Goal: Task Accomplishment & Management: Use online tool/utility

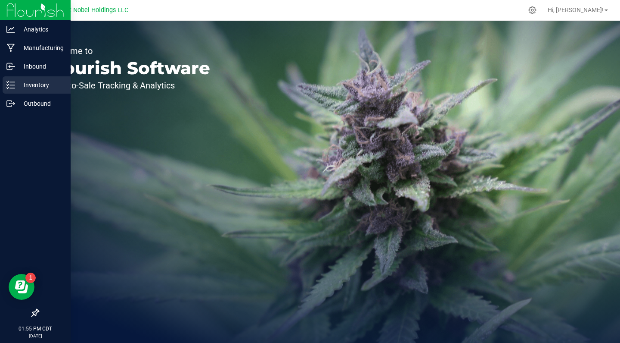
click at [50, 81] on p "Inventory" at bounding box center [41, 85] width 52 height 10
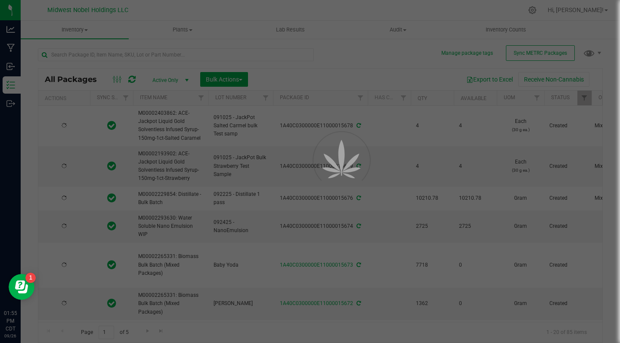
click at [137, 54] on div at bounding box center [310, 171] width 620 height 343
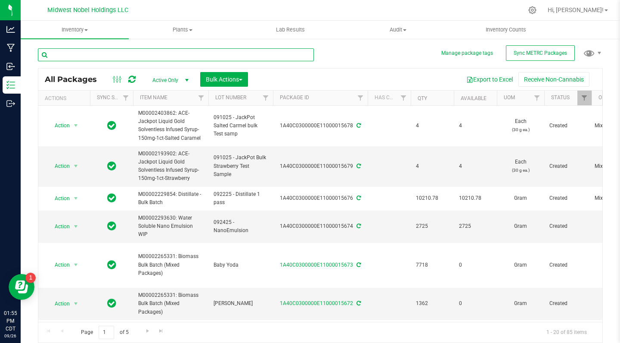
click at [137, 54] on input "text" at bounding box center [176, 54] width 276 height 13
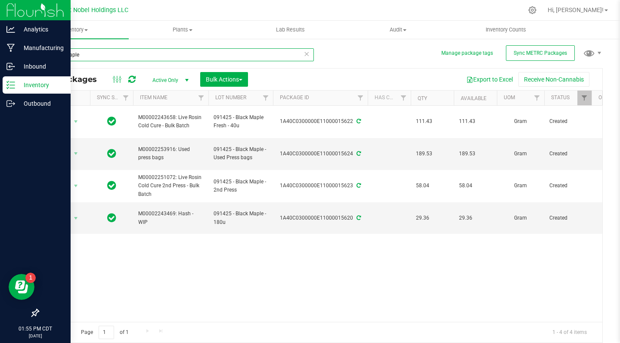
type input "Black Maple"
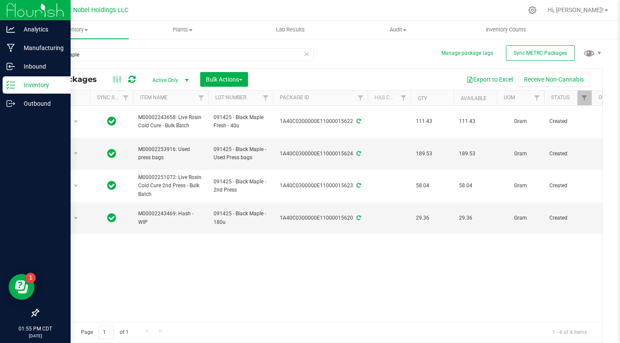
click at [16, 82] on p "Inventory" at bounding box center [41, 85] width 52 height 10
click at [48, 50] on p "Manufacturing" at bounding box center [41, 48] width 52 height 10
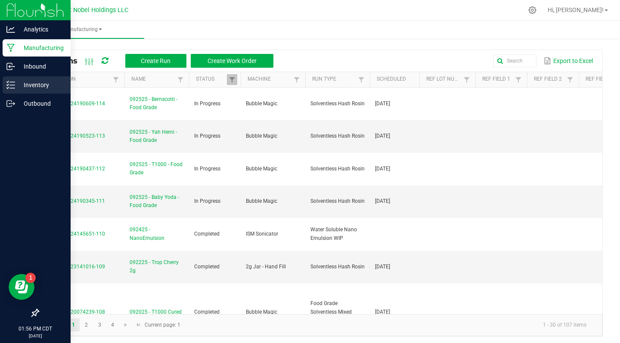
click at [31, 82] on p "Inventory" at bounding box center [41, 85] width 52 height 10
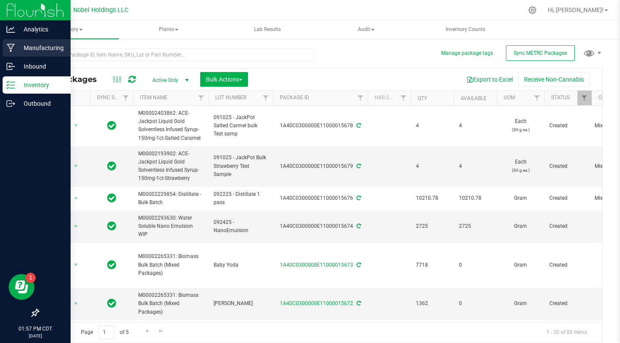
click at [19, 45] on p "Manufacturing" at bounding box center [41, 48] width 52 height 10
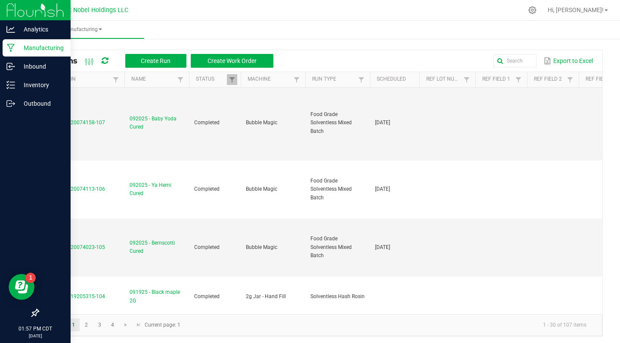
scroll to position [260, 0]
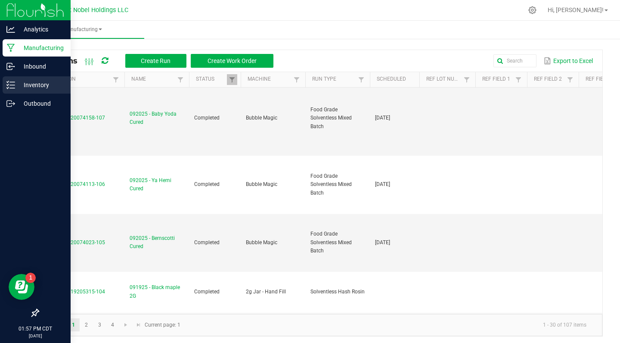
click at [28, 86] on p "Inventory" at bounding box center [41, 85] width 52 height 10
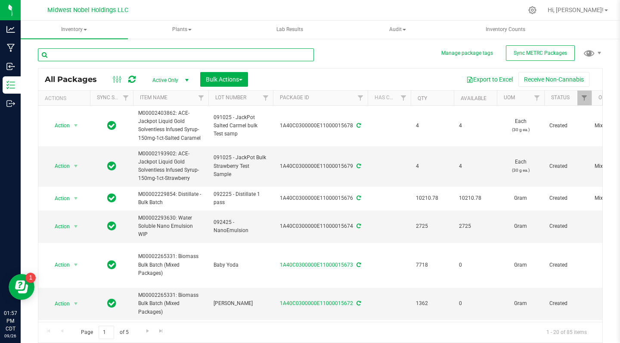
click at [182, 53] on input "text" at bounding box center [176, 54] width 276 height 13
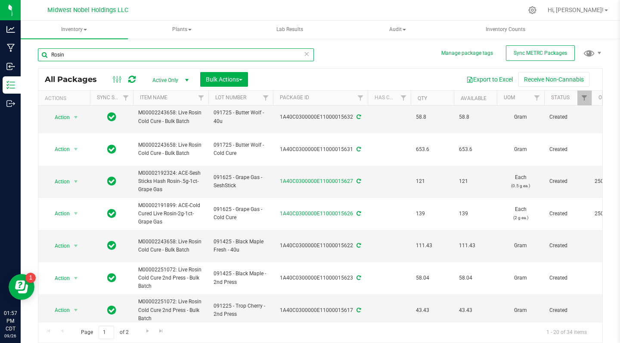
scroll to position [356, 0]
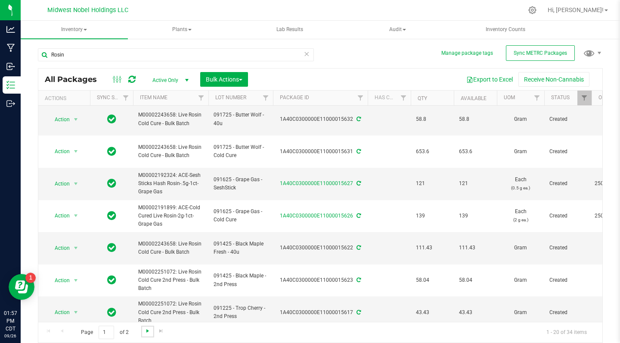
click at [146, 330] on span "Go to the next page" at bounding box center [147, 330] width 7 height 7
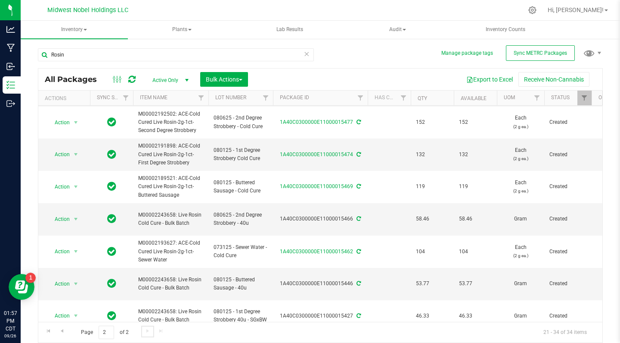
scroll to position [199, 0]
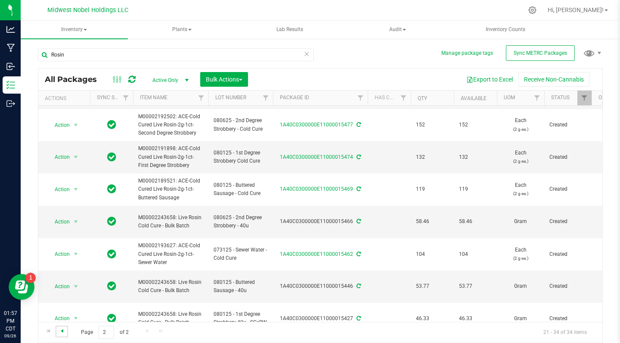
click at [60, 331] on span "Go to the previous page" at bounding box center [62, 330] width 7 height 7
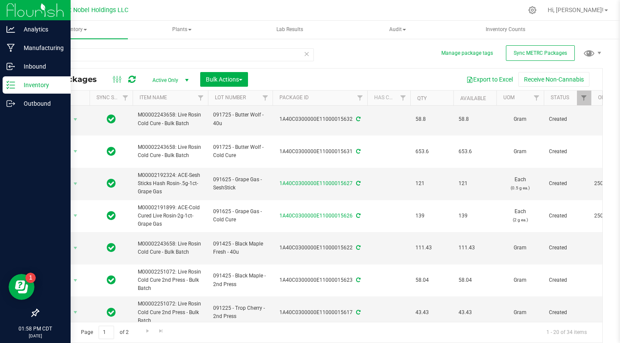
click at [38, 84] on p "Inventory" at bounding box center [41, 85] width 52 height 10
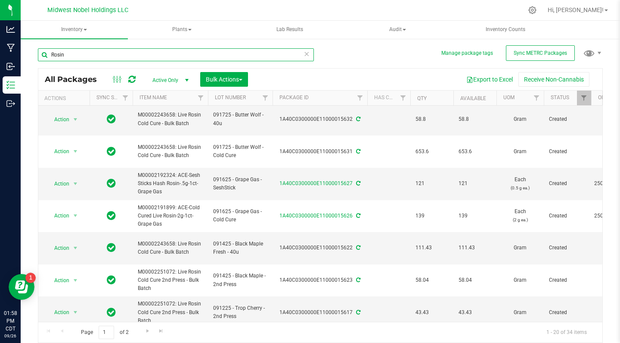
click at [168, 54] on input "Rosin" at bounding box center [176, 54] width 276 height 13
type input "R"
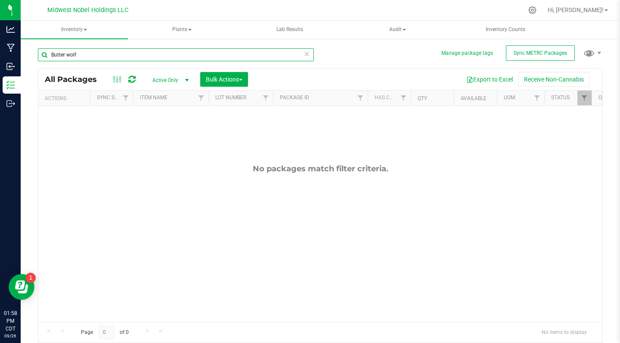
type input "Butter wolf"
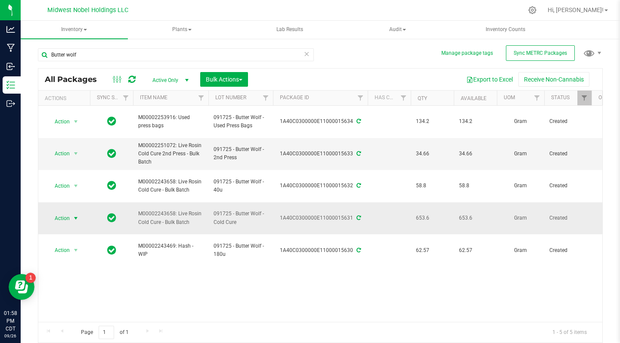
click at [59, 212] on span "Action" at bounding box center [58, 218] width 23 height 12
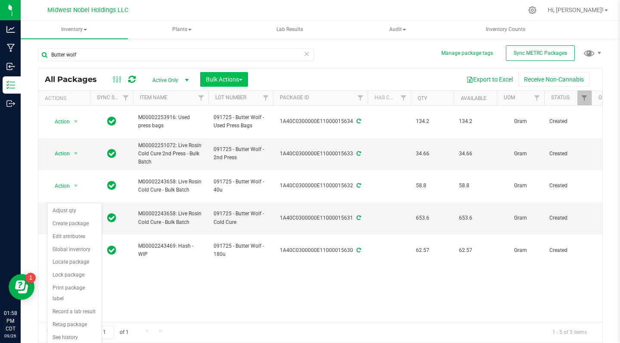
click at [223, 75] on button "Bulk Actions" at bounding box center [224, 79] width 48 height 15
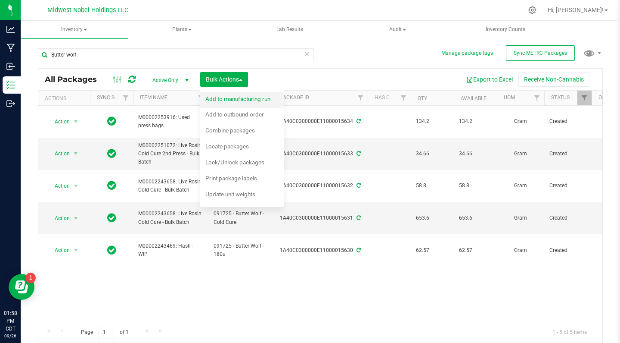
click at [248, 103] on div "Add to manufacturing run" at bounding box center [244, 100] width 77 height 14
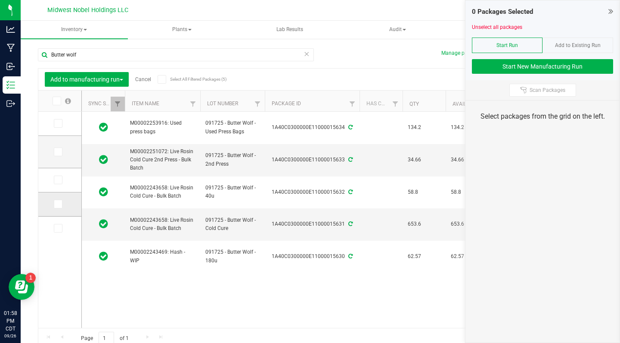
click at [54, 203] on label at bounding box center [60, 203] width 12 height 9
click at [0, 0] on input "checkbox" at bounding box center [0, 0] width 0 height 0
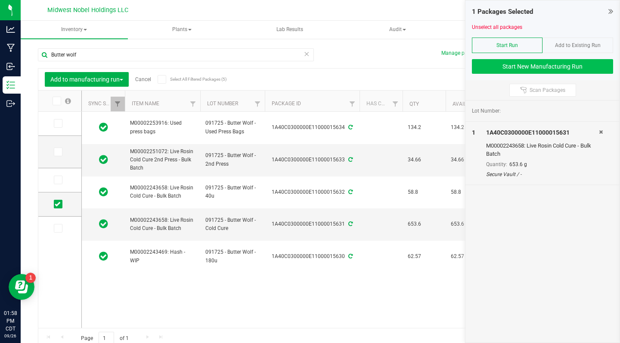
click at [561, 69] on button "Start New Manufacturing Run" at bounding box center [542, 66] width 141 height 15
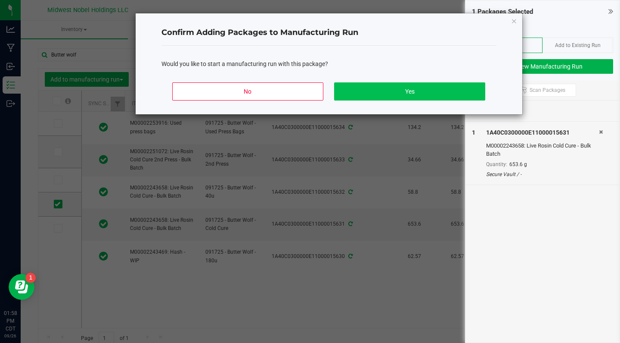
click at [360, 90] on button "Yes" at bounding box center [409, 91] width 151 height 18
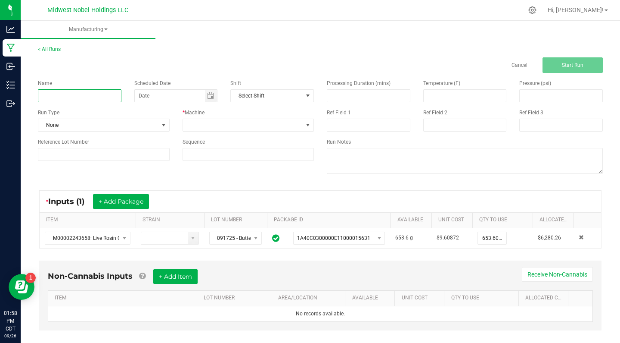
click at [57, 101] on input at bounding box center [80, 95] width 84 height 13
type input "0"
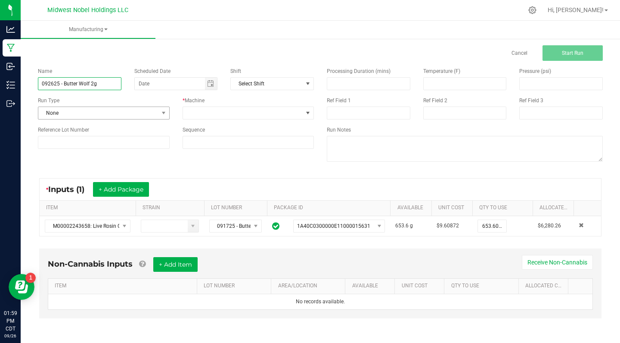
type input "092625 - Butter Wolf 2g"
click at [97, 109] on span "None" at bounding box center [98, 113] width 120 height 12
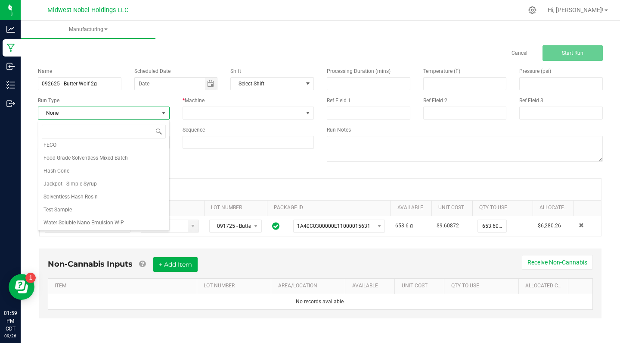
click at [125, 198] on li "Solventless Hash Rosin" at bounding box center [103, 196] width 131 height 13
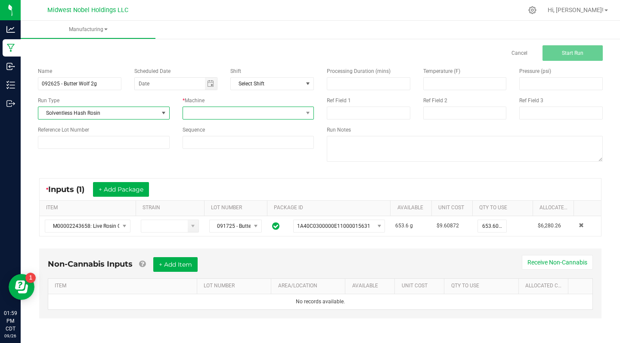
click at [266, 113] on span at bounding box center [243, 113] width 120 height 12
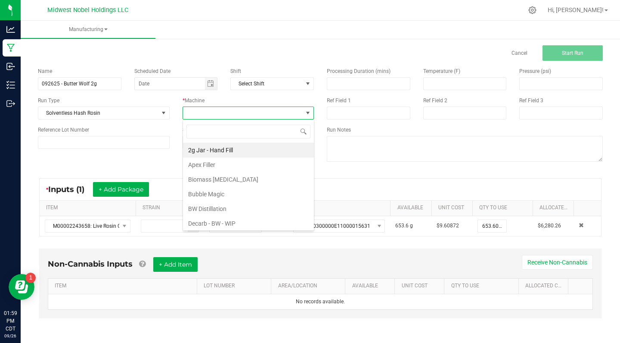
scroll to position [13, 131]
click at [259, 147] on li "2g Jar - Hand Fill" at bounding box center [248, 150] width 131 height 15
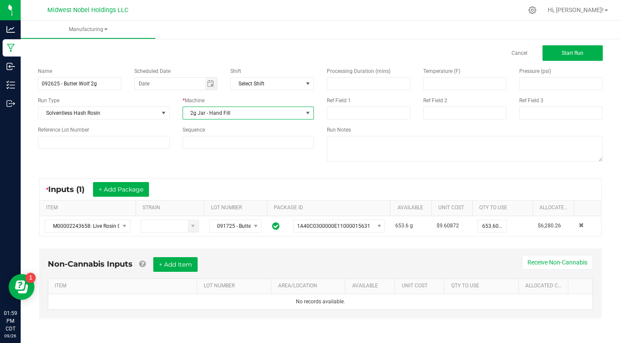
click at [220, 82] on div "Scheduled Date" at bounding box center [176, 78] width 97 height 23
click at [213, 82] on span "Toggle calendar" at bounding box center [210, 83] width 7 height 7
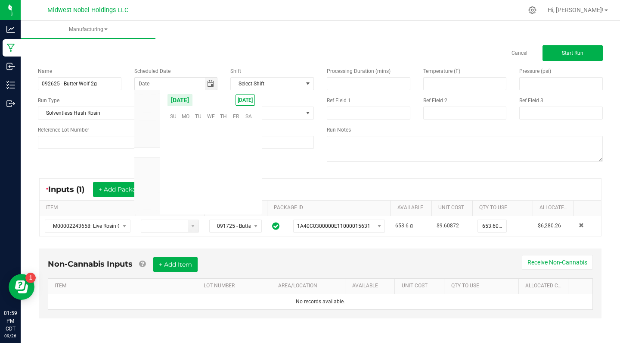
scroll to position [139733, 0]
click at [237, 168] on span "26" at bounding box center [236, 169] width 12 height 13
type input "[DATE]"
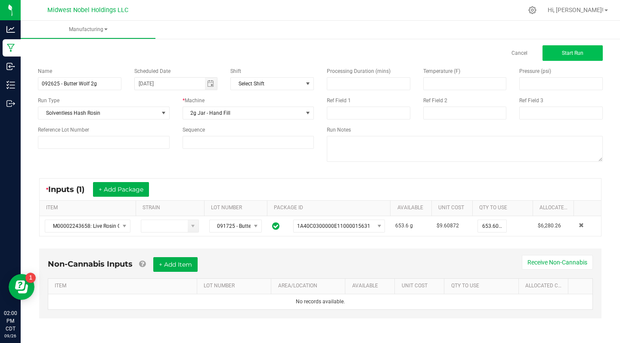
click at [584, 52] on button "Start Run" at bounding box center [573, 53] width 60 height 16
